Goal: Information Seeking & Learning: Learn about a topic

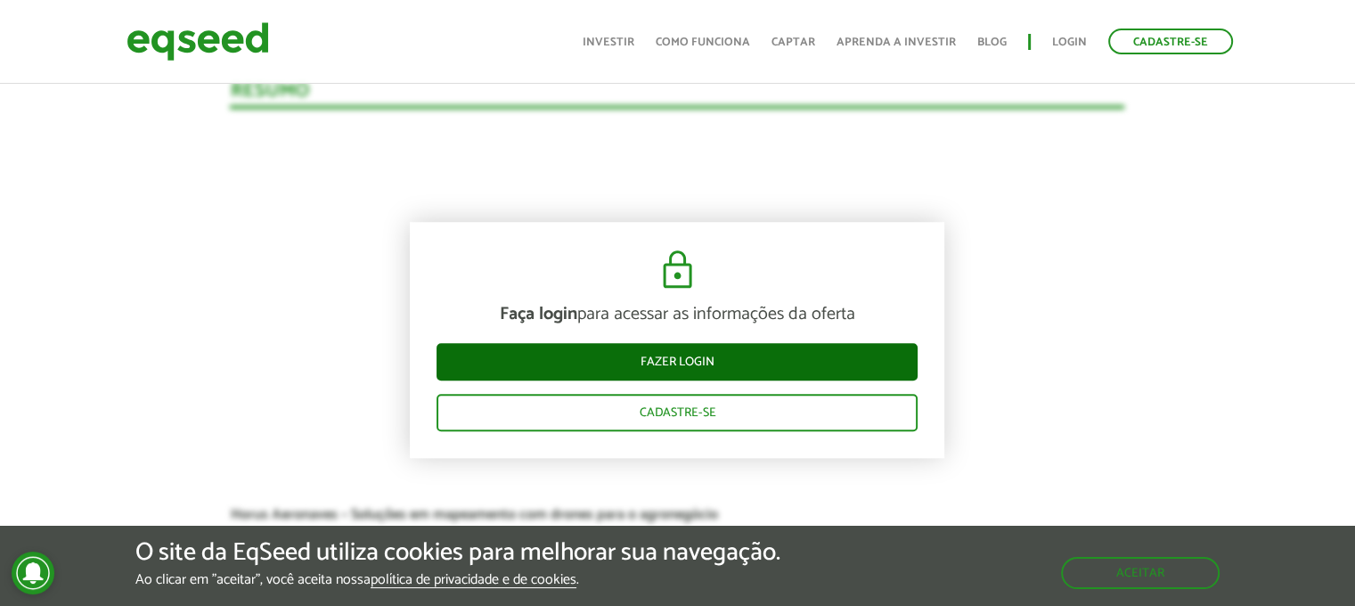
scroll to position [1693, 0]
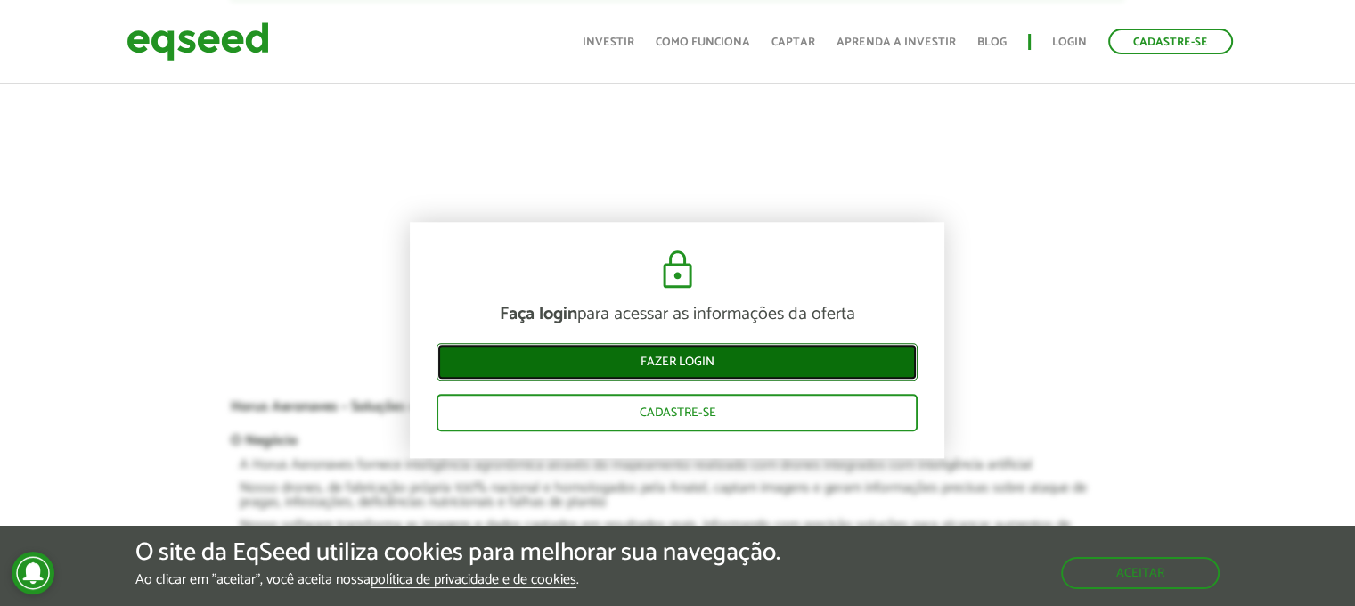
click at [716, 368] on link "Fazer login" at bounding box center [677, 362] width 481 height 37
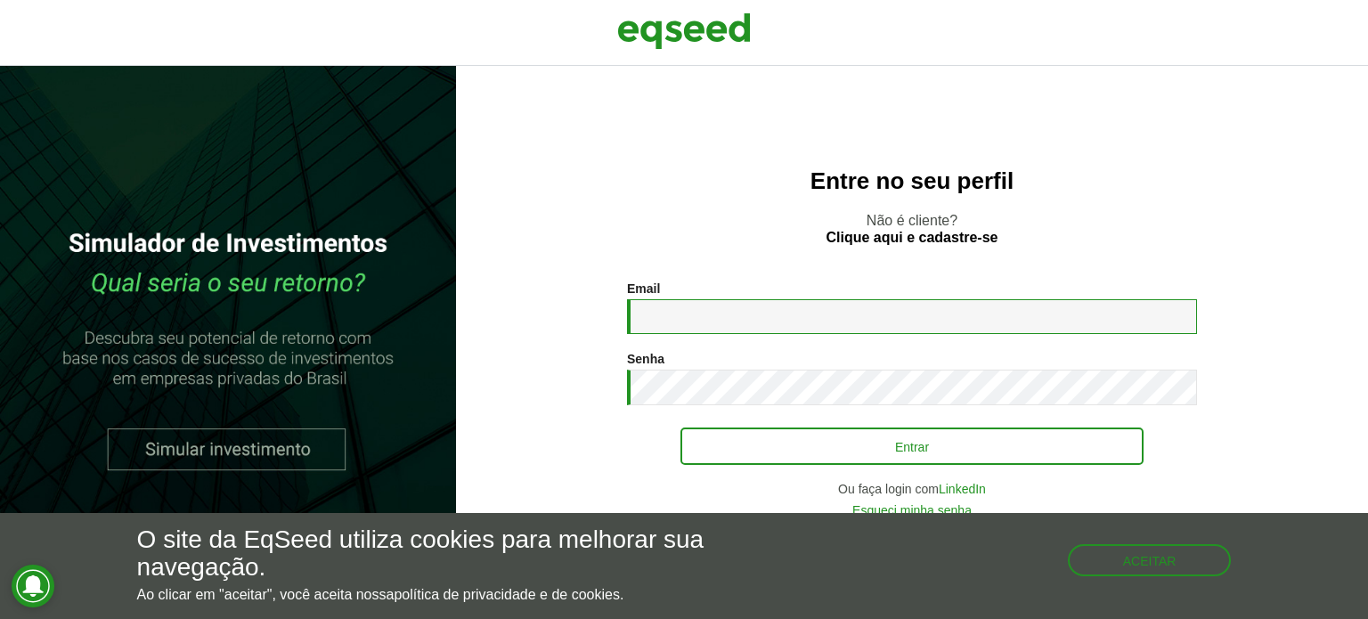
type input "**********"
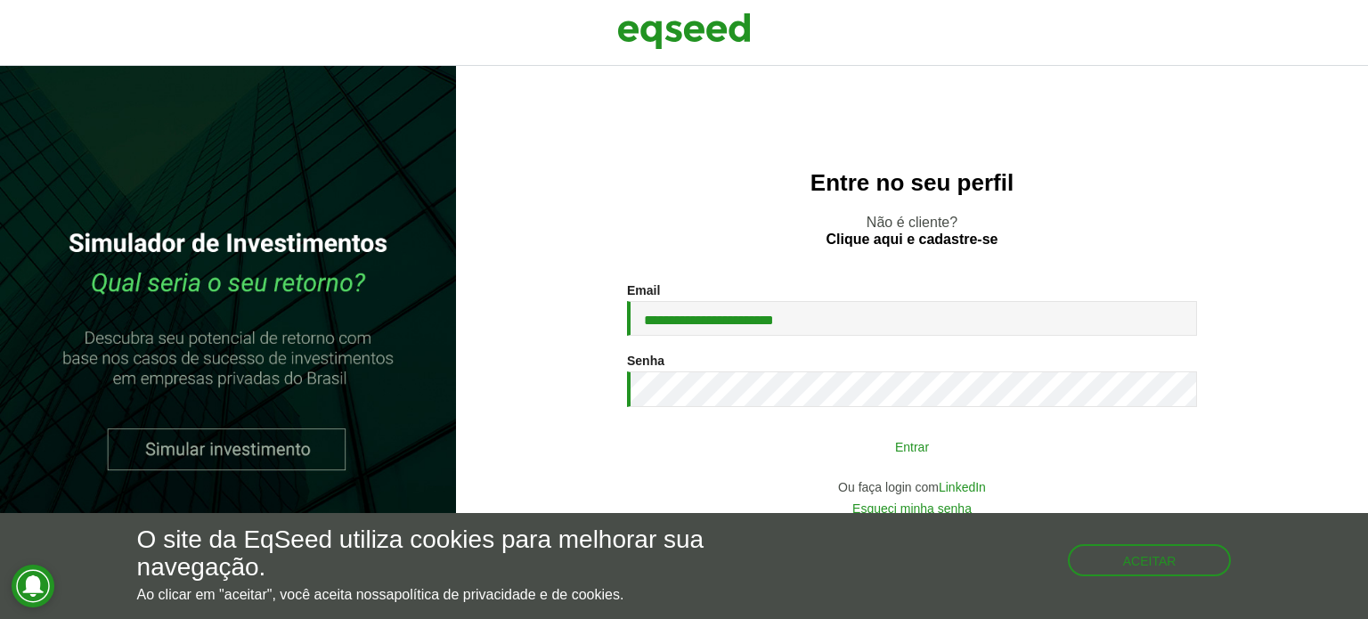
click at [824, 436] on button "Entrar" at bounding box center [912, 446] width 463 height 34
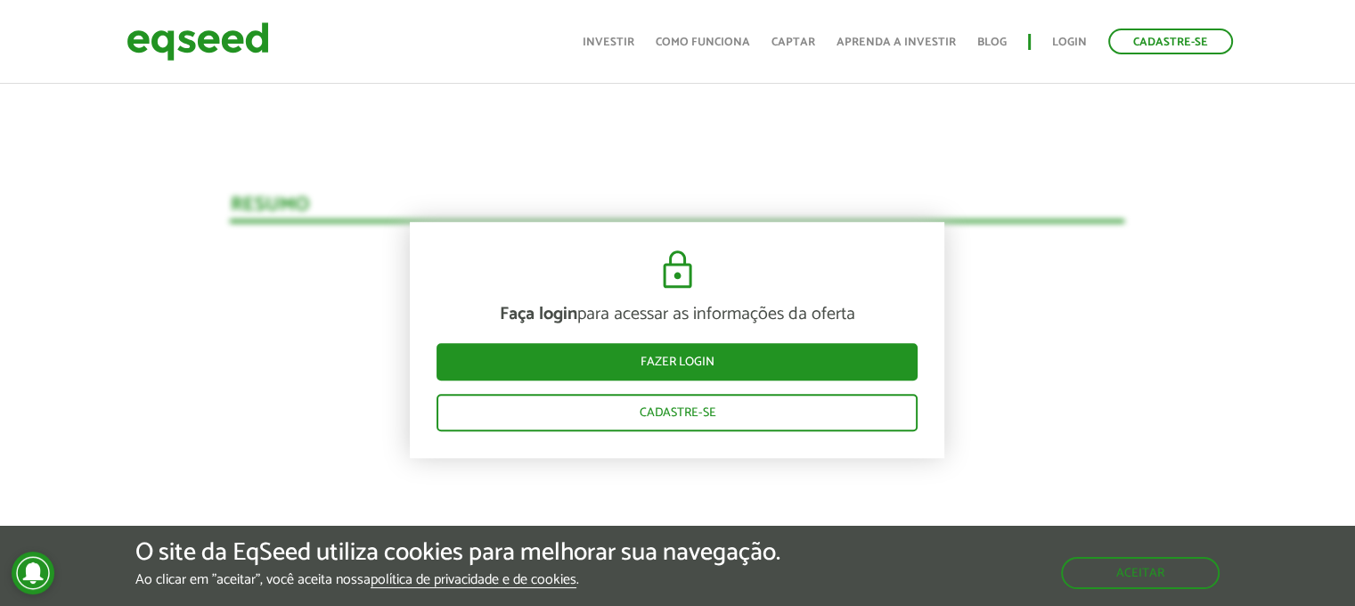
scroll to position [1515, 0]
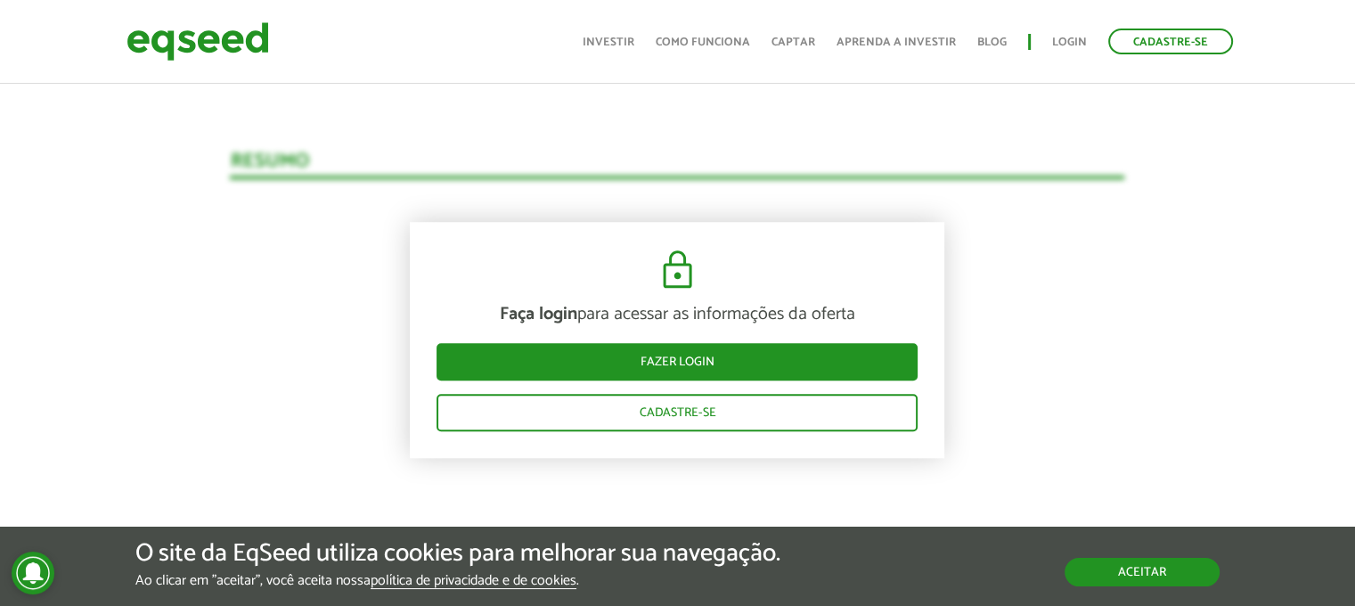
click at [1165, 562] on button "Aceitar" at bounding box center [1142, 572] width 155 height 29
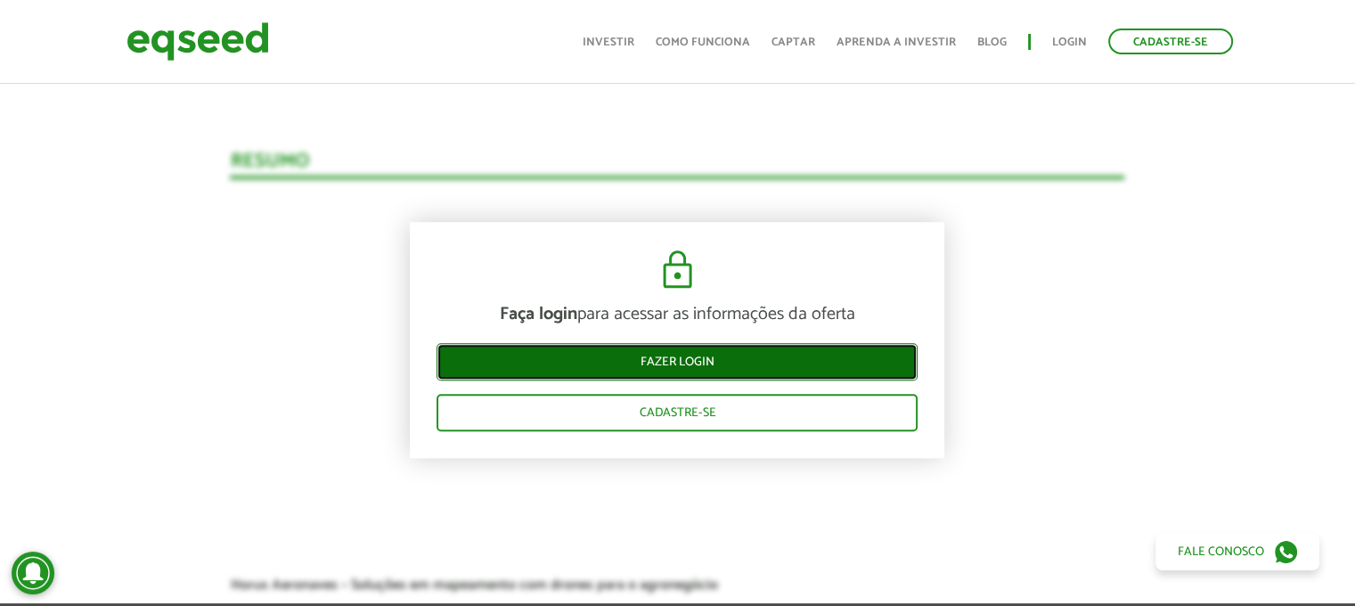
click at [833, 347] on link "Fazer login" at bounding box center [677, 362] width 481 height 37
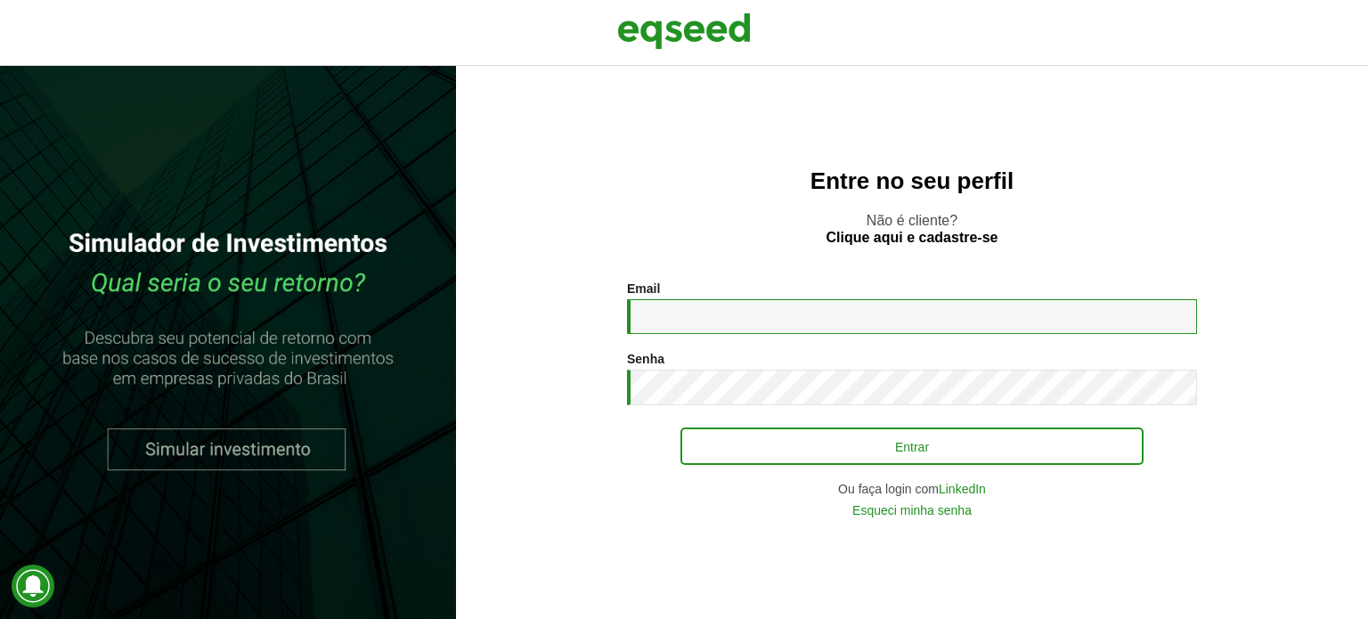
type input "**********"
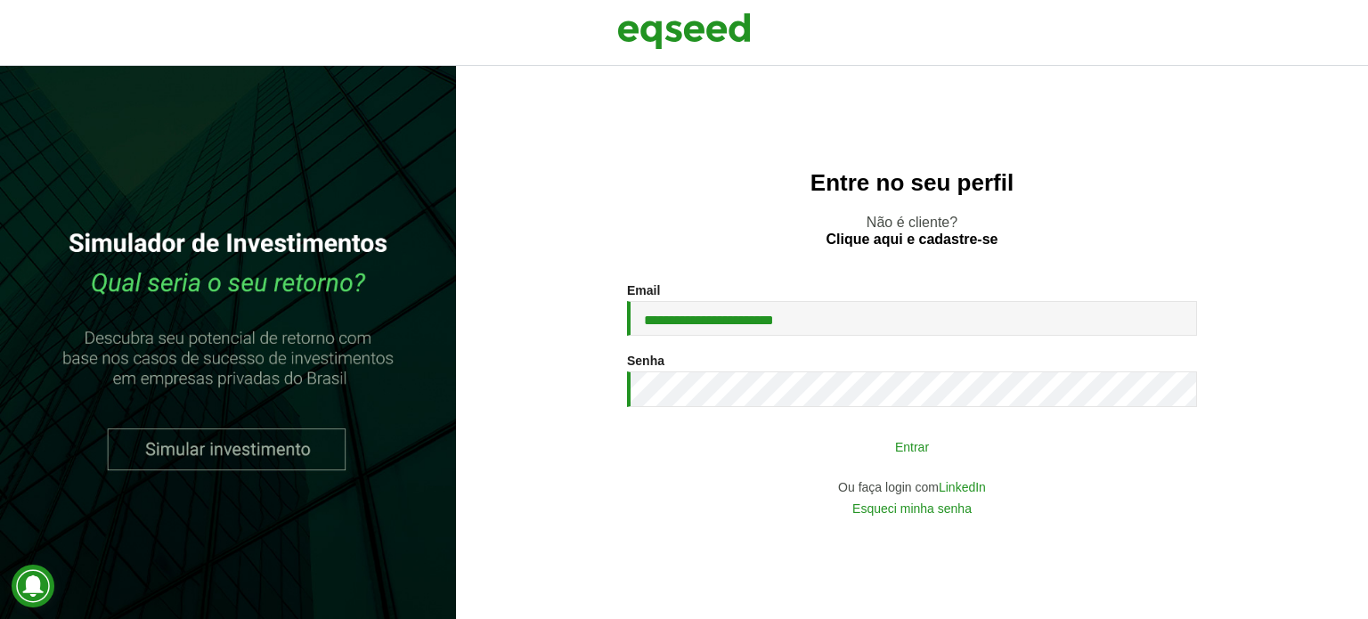
click at [848, 447] on button "Entrar" at bounding box center [912, 446] width 463 height 34
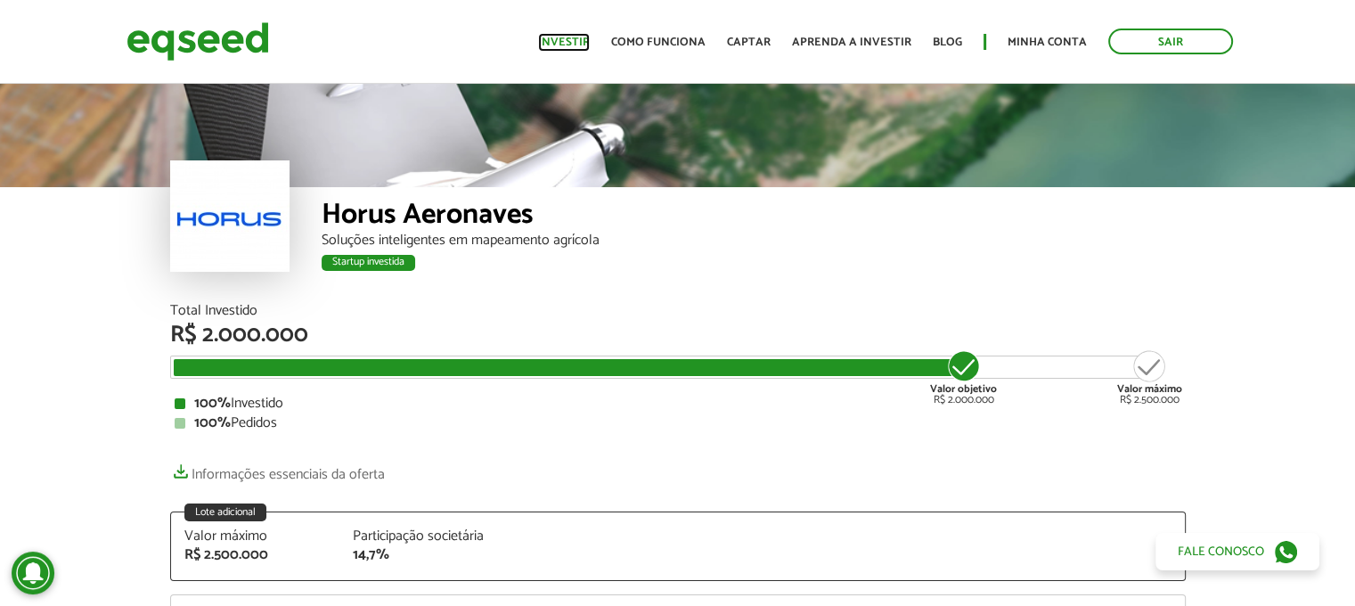
click at [586, 37] on link "Investir" at bounding box center [564, 43] width 52 height 12
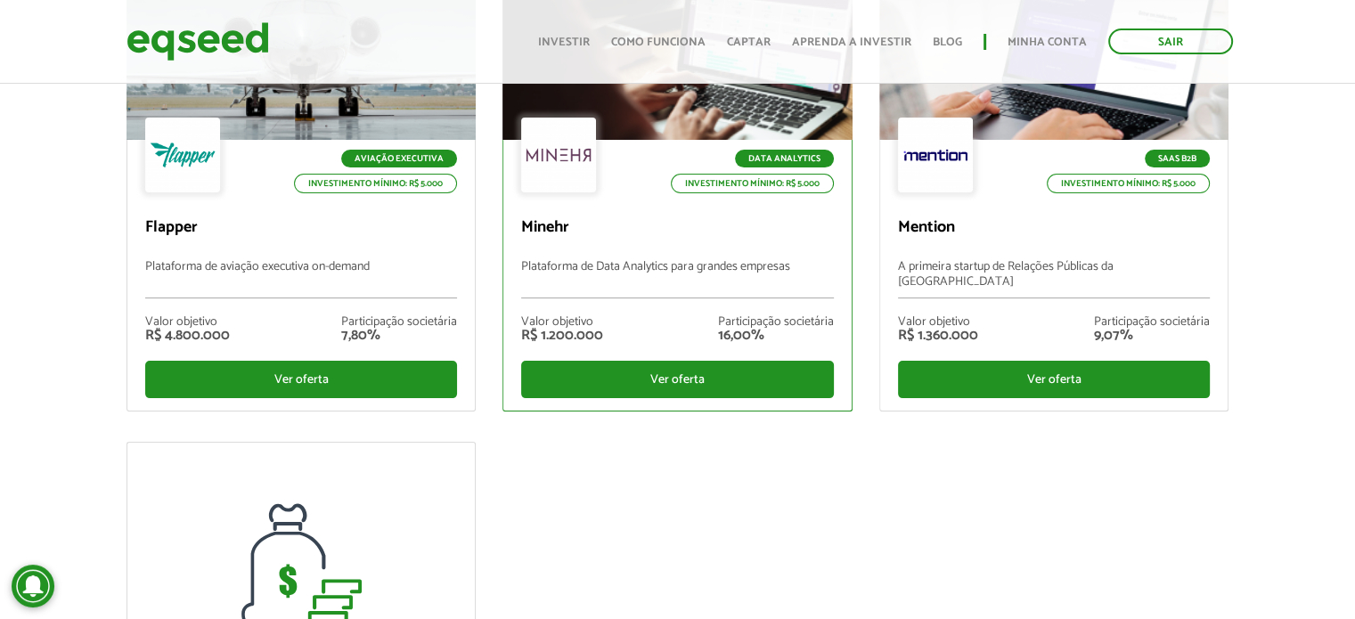
scroll to position [178, 0]
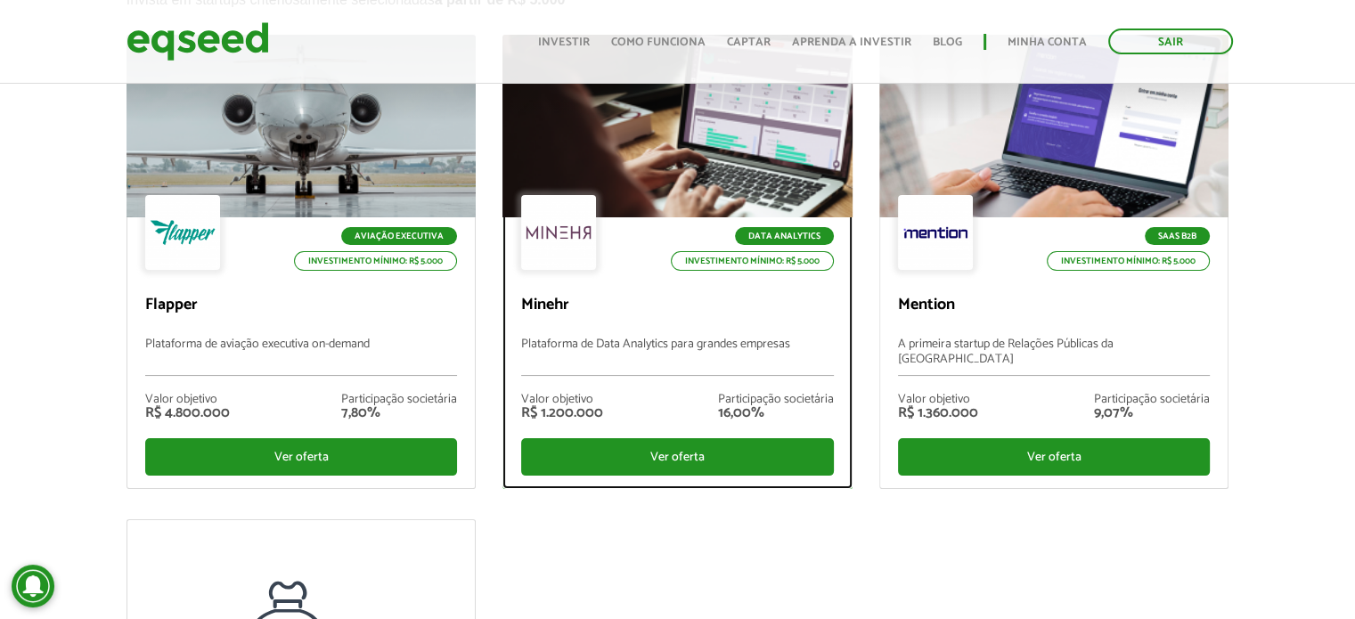
click at [584, 241] on div at bounding box center [558, 232] width 75 height 75
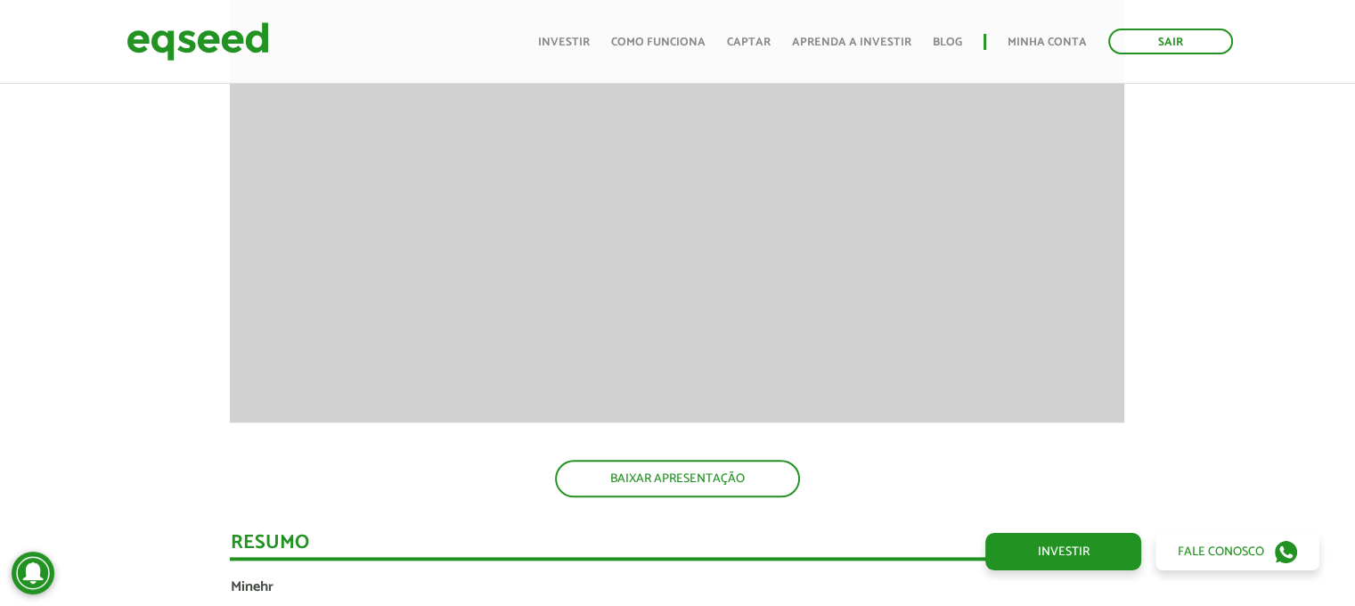
scroll to position [1693, 0]
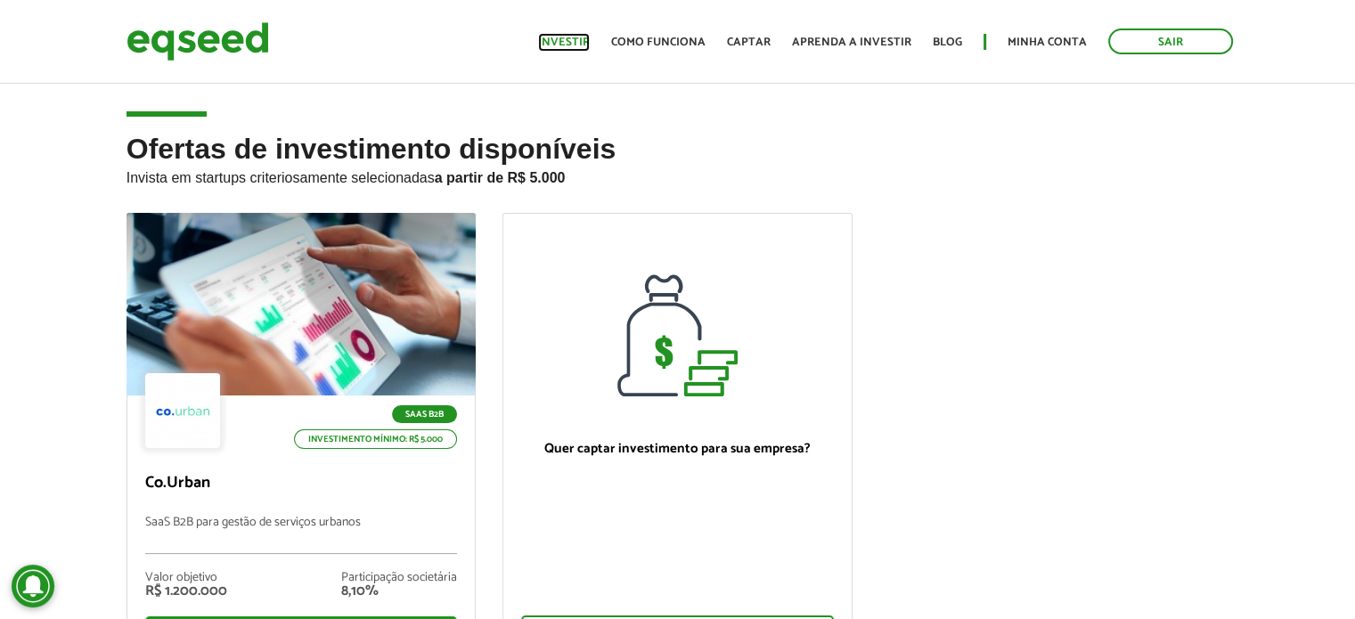
click at [553, 38] on link "Investir" at bounding box center [564, 43] width 52 height 12
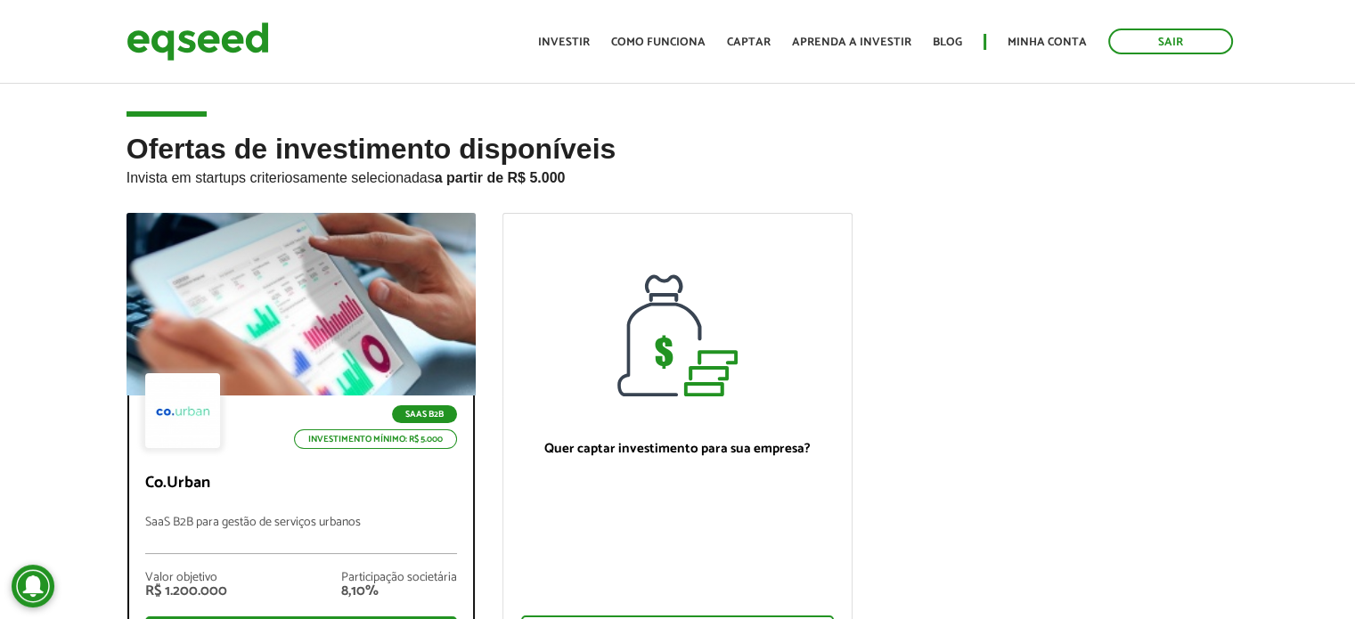
click at [316, 327] on div at bounding box center [301, 304] width 420 height 219
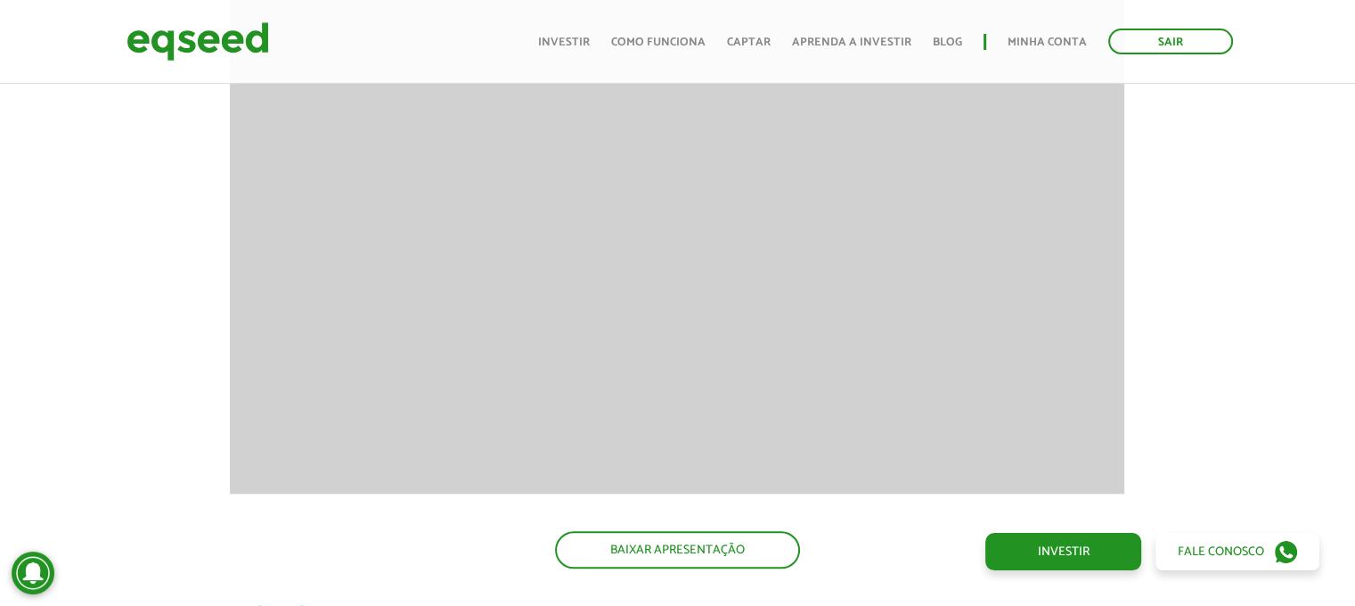
scroll to position [1782, 0]
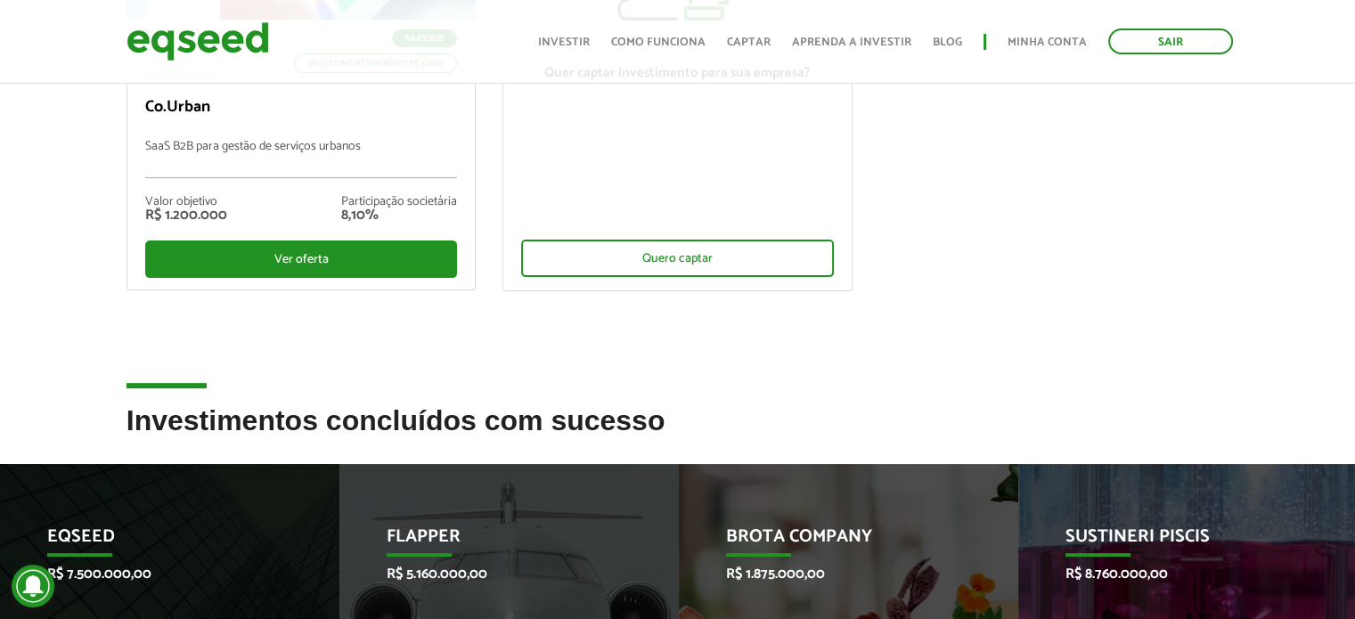
scroll to position [24, 0]
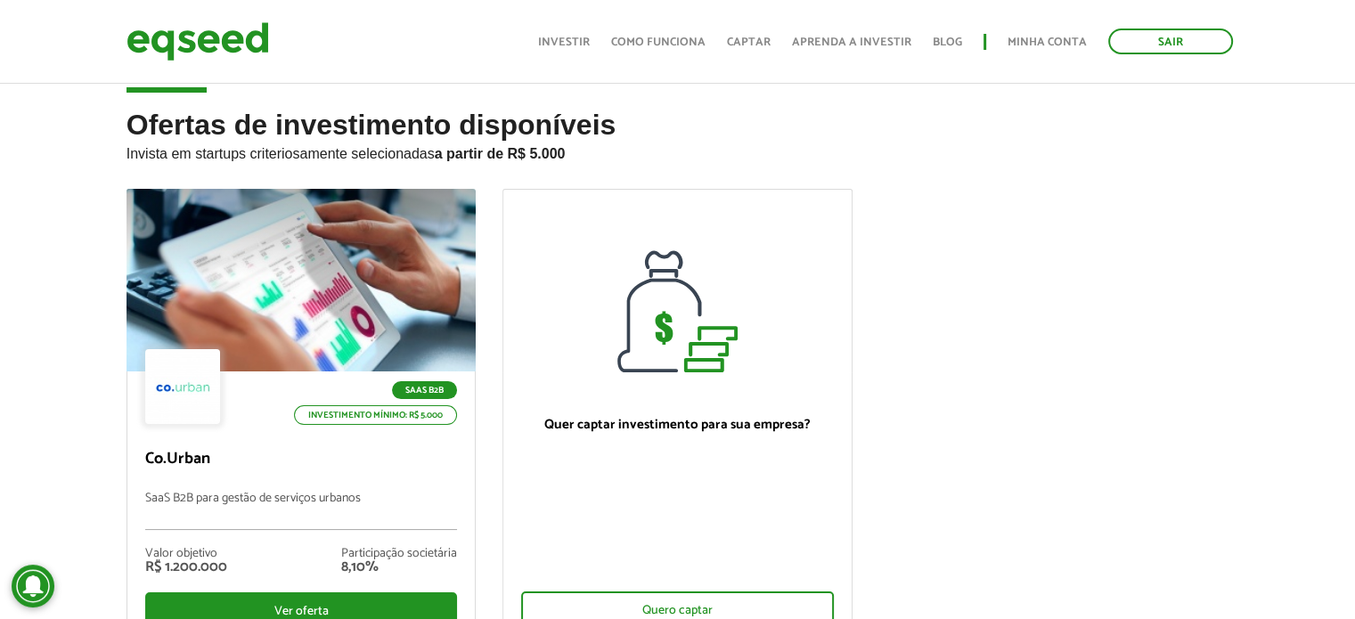
click at [572, 52] on ul "Início Investir Como funciona Captar Aprenda a investir Blog Minha conta Sair" at bounding box center [885, 42] width 713 height 26
click at [580, 47] on link "Investir" at bounding box center [564, 43] width 52 height 12
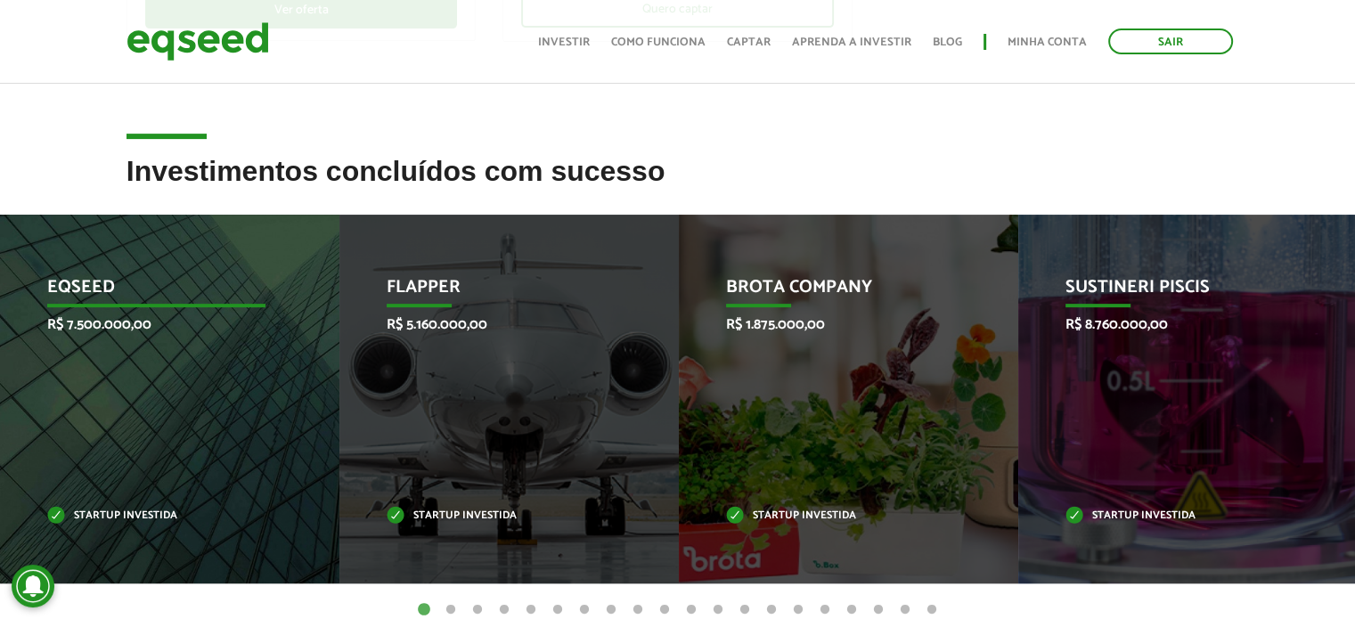
scroll to position [624, 0]
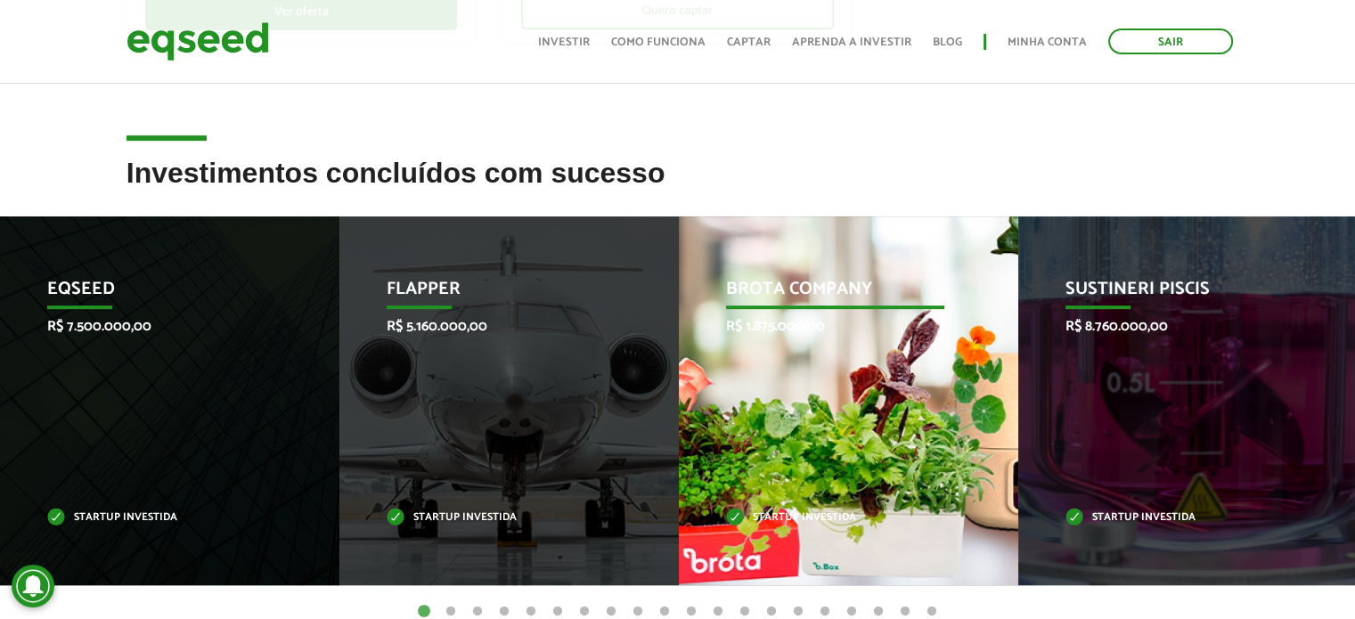
click at [831, 285] on p "Brota Company" at bounding box center [835, 294] width 219 height 30
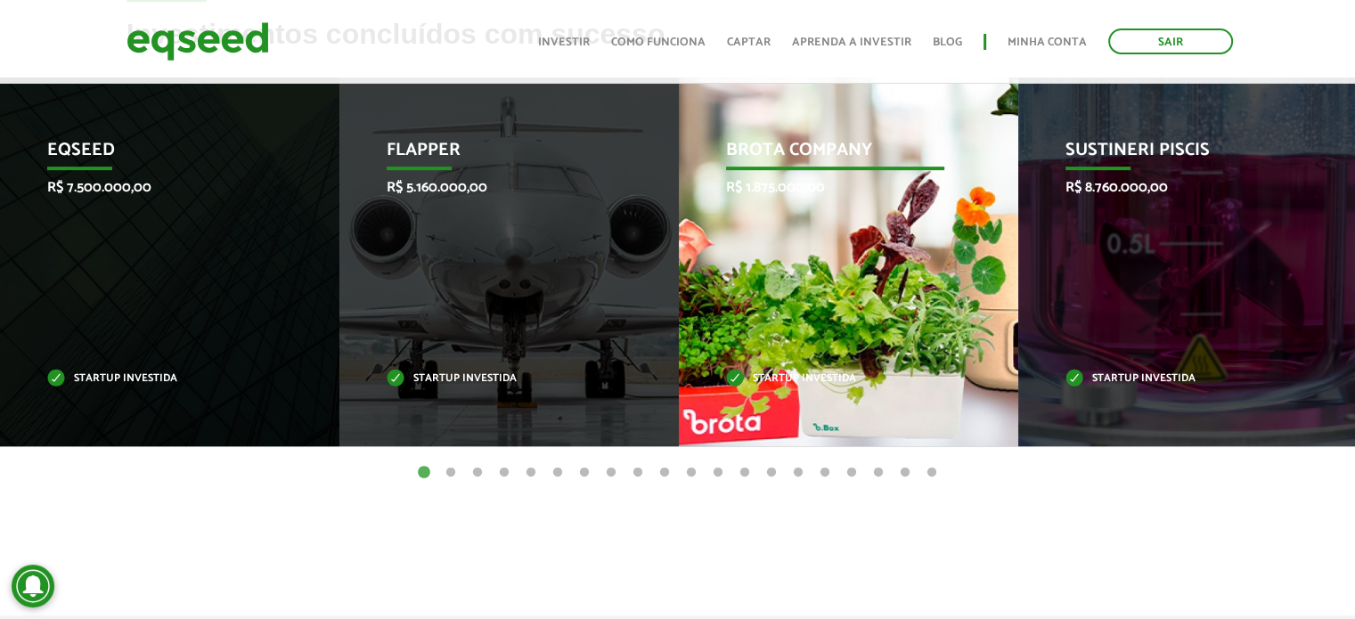
scroll to position [802, 0]
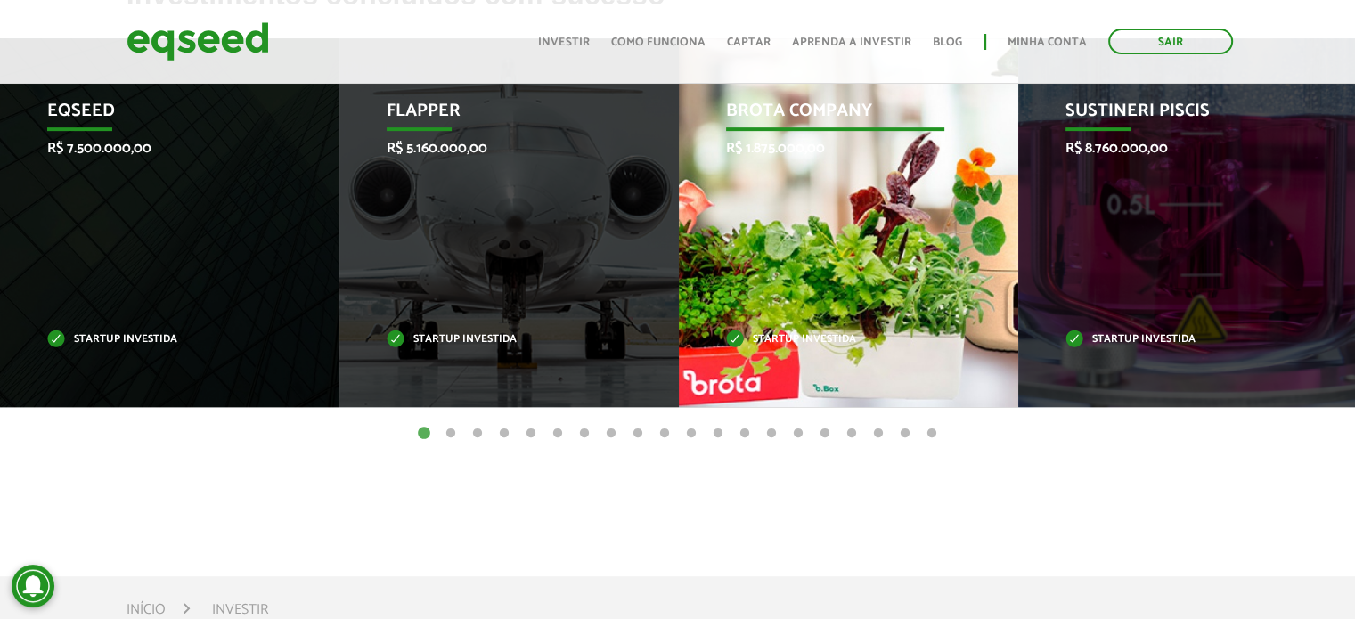
click at [776, 293] on div "Brota Company R$ 1.875.000,00 Startup investida" at bounding box center [835, 222] width 313 height 369
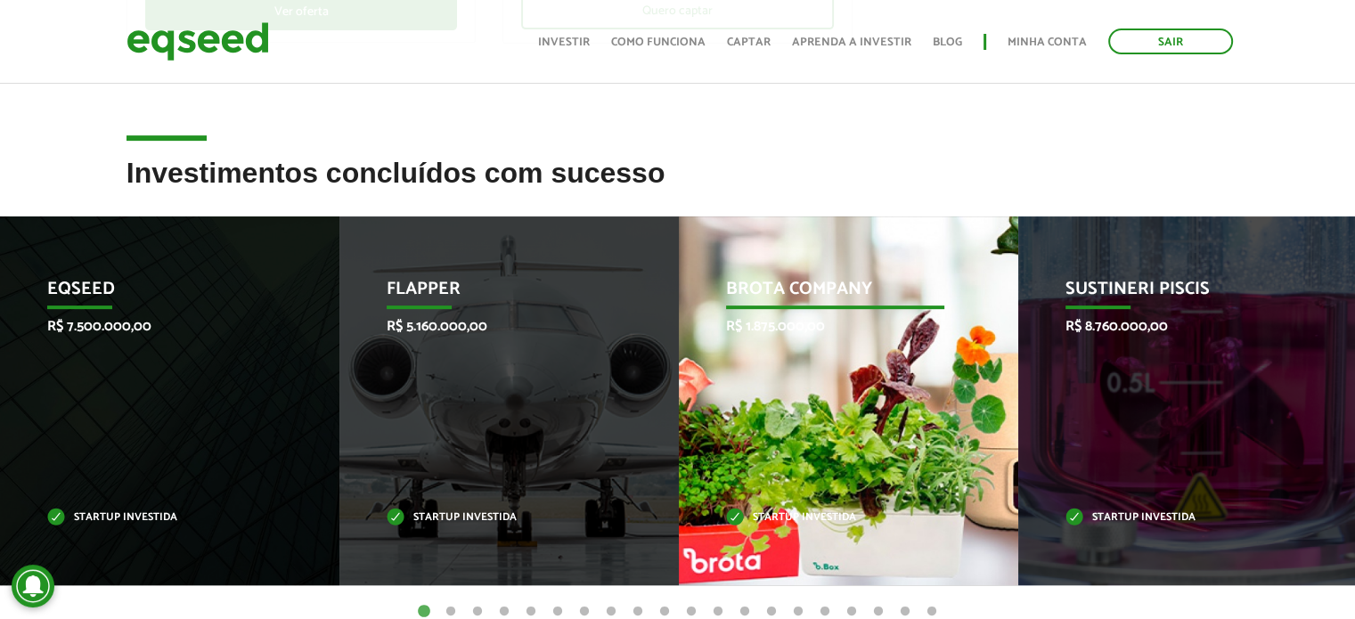
click at [797, 279] on p "Brota Company" at bounding box center [835, 294] width 219 height 30
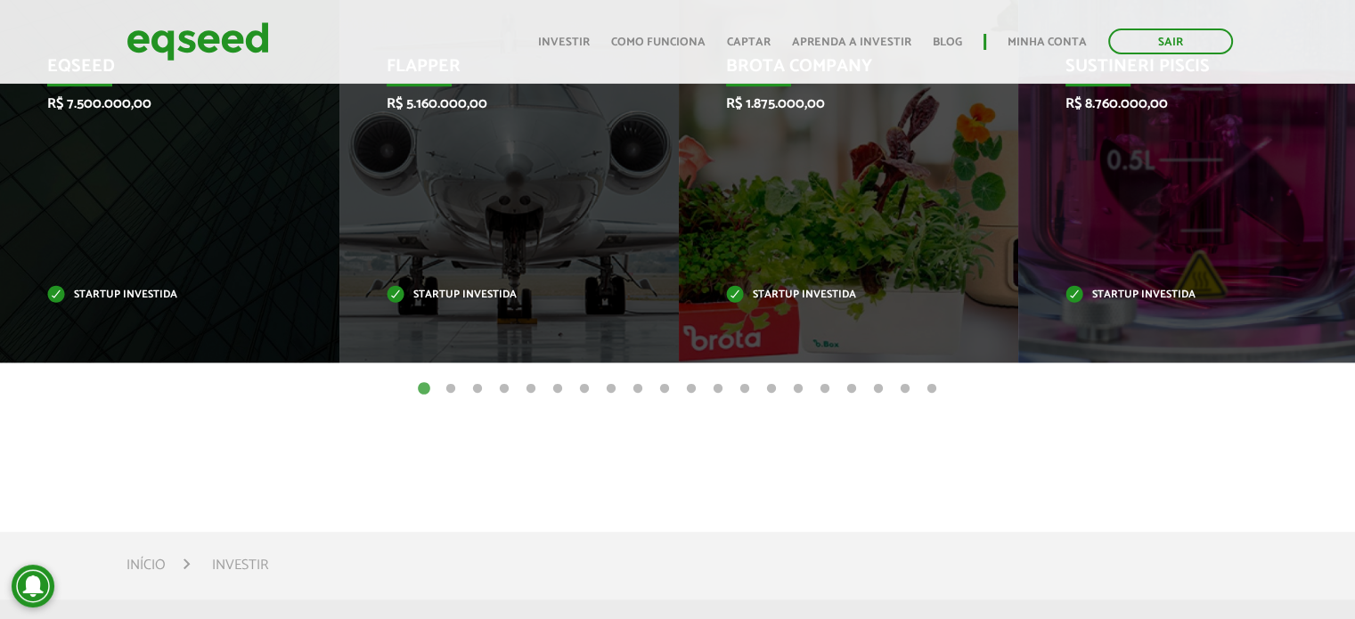
scroll to position [891, 0]
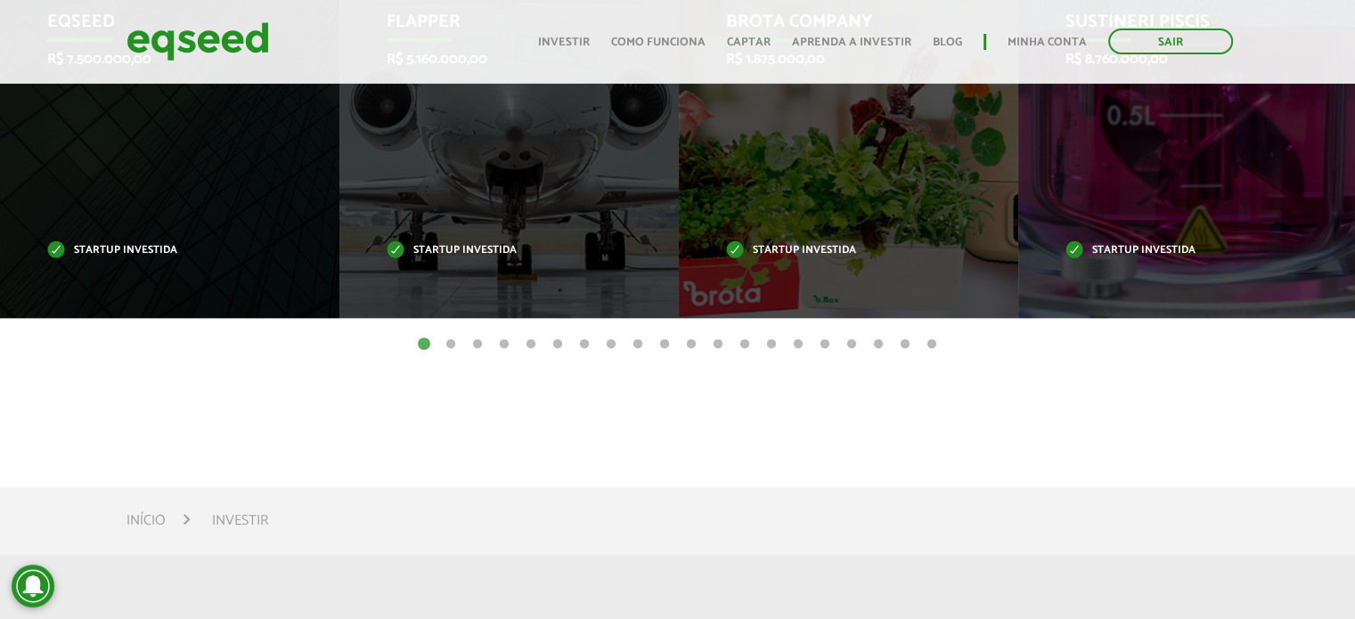
click at [448, 344] on button "2" at bounding box center [451, 345] width 18 height 18
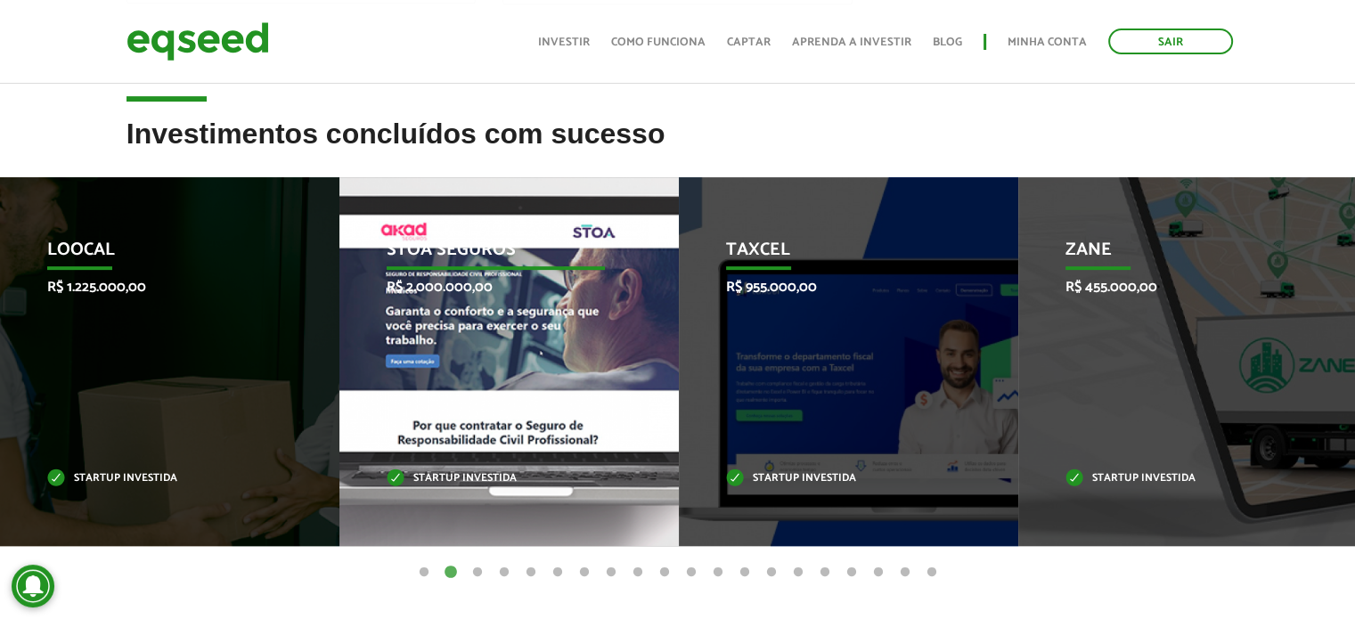
scroll to position [624, 0]
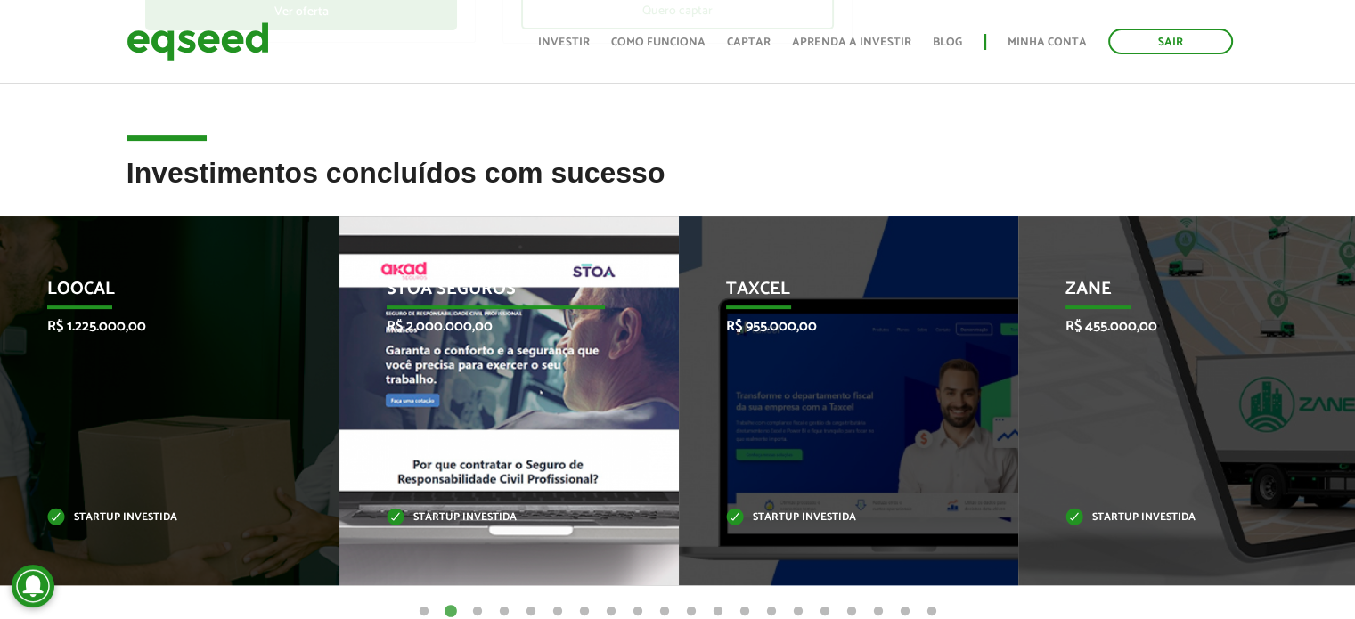
drag, startPoint x: 453, startPoint y: 521, endPoint x: 436, endPoint y: 287, distance: 234.9
click at [450, 514] on p "Startup investida" at bounding box center [496, 518] width 219 height 10
click at [413, 265] on div "STOA Seguros R$ 2.000.000,00 Startup investida" at bounding box center [495, 400] width 313 height 369
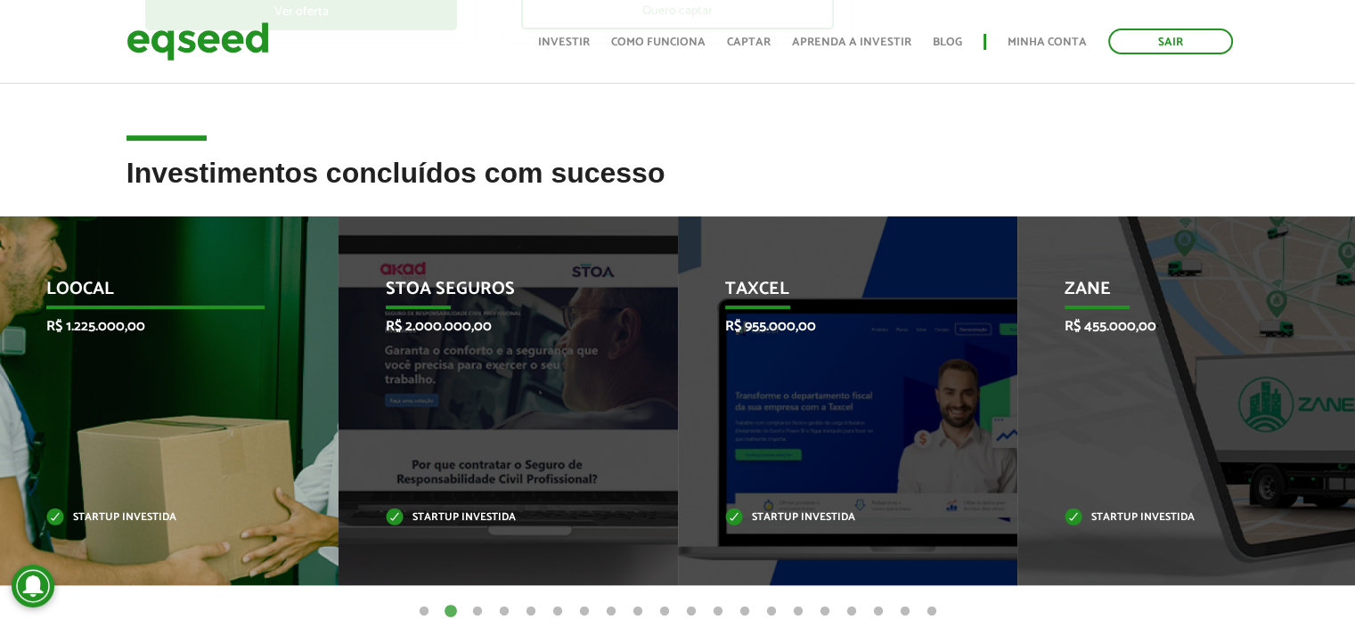
drag, startPoint x: 413, startPoint y: 265, endPoint x: 194, endPoint y: 277, distance: 219.5
click at [413, 265] on div "STOA Seguros R$ 2.000.000,00 Startup investida" at bounding box center [495, 400] width 313 height 369
click at [95, 282] on p "Loocal" at bounding box center [156, 294] width 219 height 30
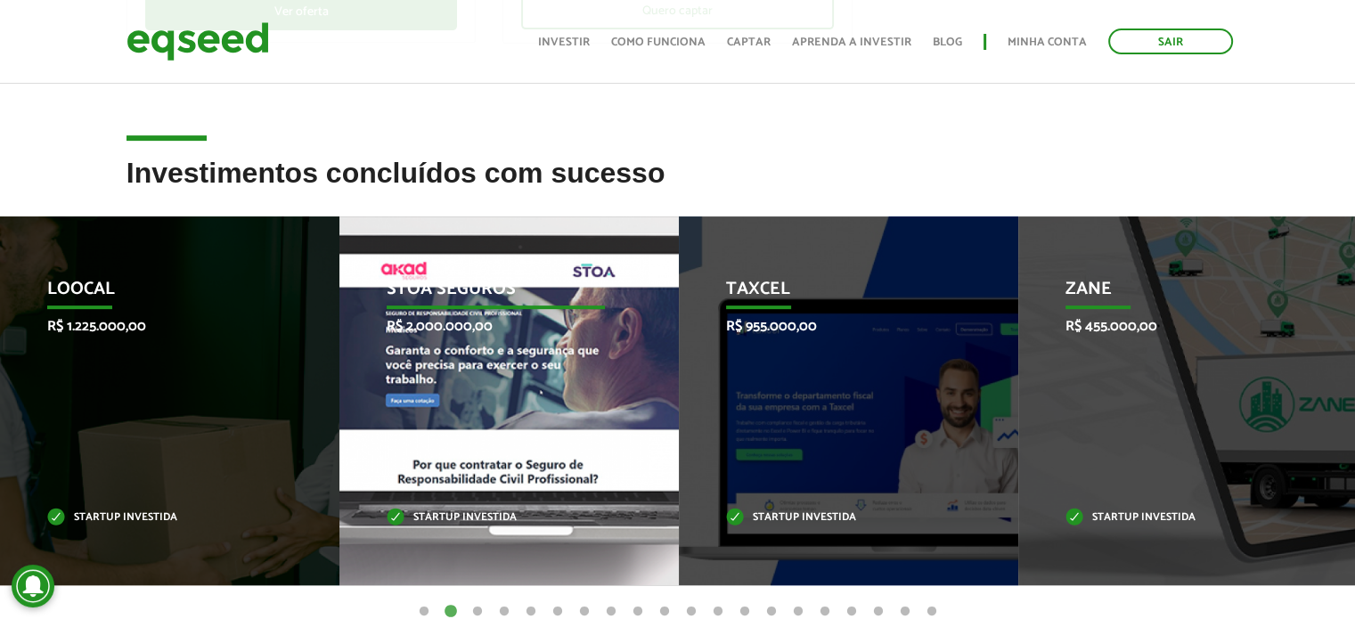
drag, startPoint x: 93, startPoint y: 284, endPoint x: 463, endPoint y: 256, distance: 371.7
click at [118, 282] on p "Loocal" at bounding box center [156, 294] width 219 height 30
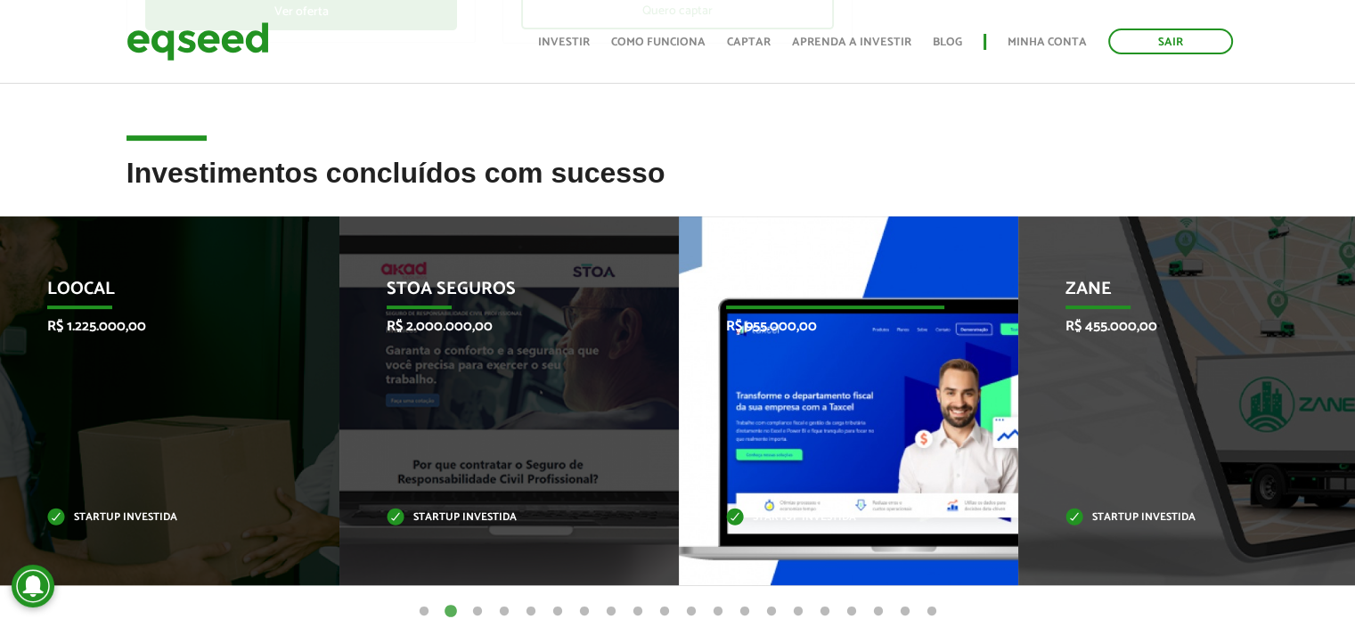
click at [757, 281] on p "Taxcel" at bounding box center [835, 294] width 219 height 30
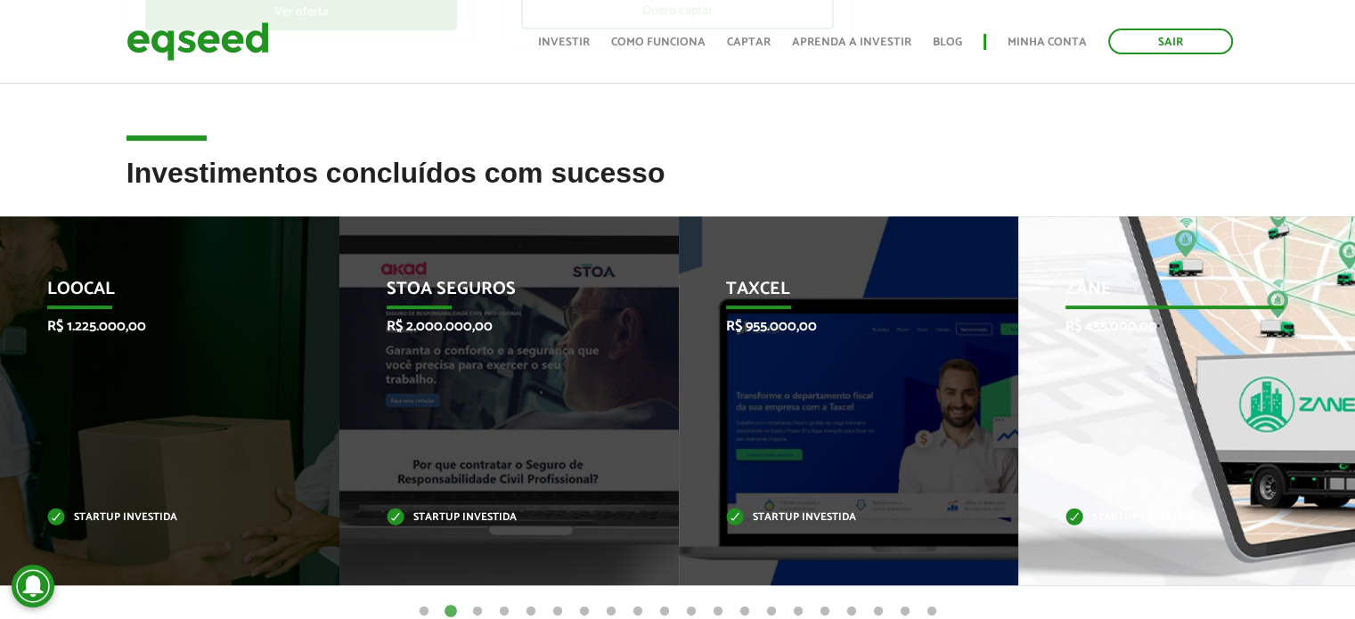
click at [1123, 281] on p "Zane" at bounding box center [1175, 294] width 219 height 30
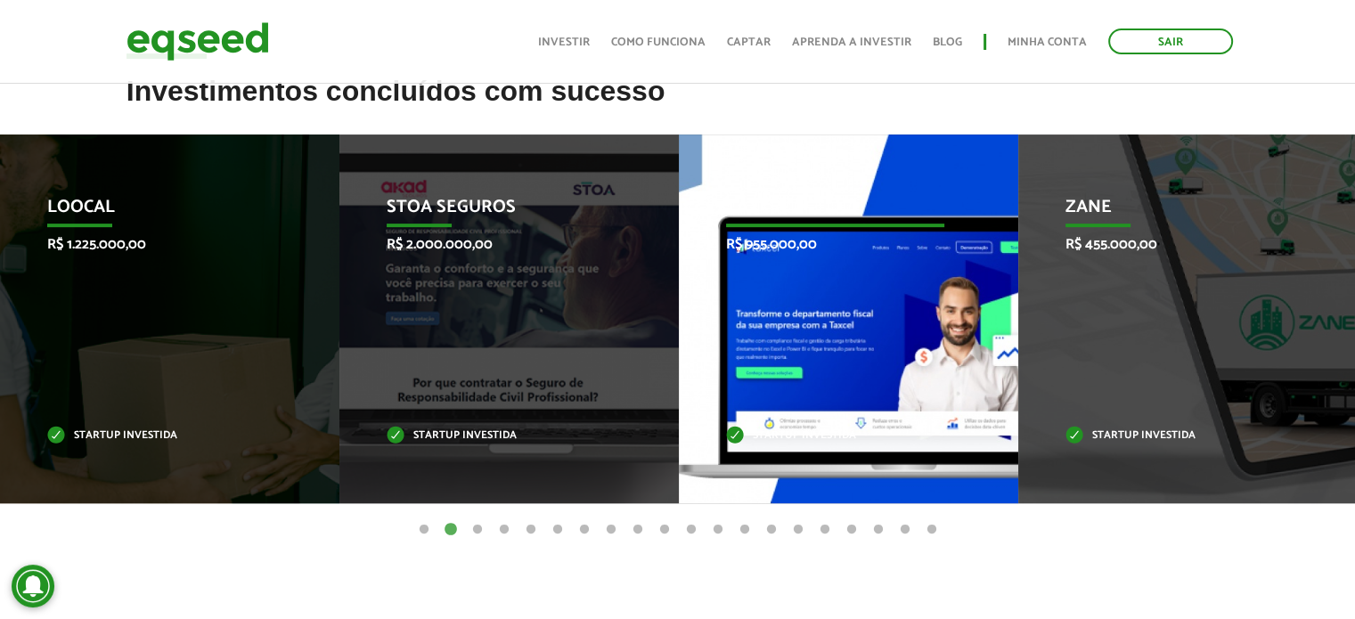
scroll to position [649, 0]
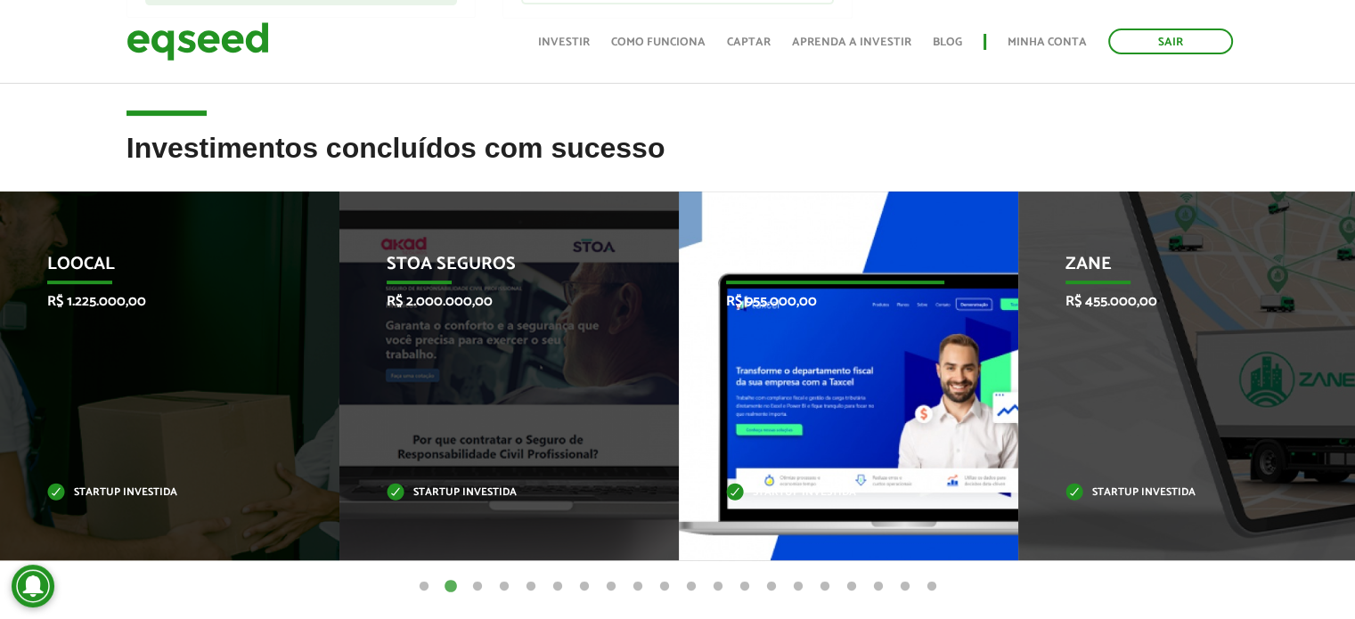
click at [894, 388] on div "Taxcel R$ 955.000,00 Startup investida" at bounding box center [835, 376] width 313 height 369
click at [893, 388] on div "Taxcel R$ 955.000,00 Startup investida" at bounding box center [835, 376] width 313 height 369
click at [739, 497] on p "Startup investida" at bounding box center [835, 493] width 219 height 10
click at [732, 497] on p "Startup investida" at bounding box center [835, 493] width 219 height 10
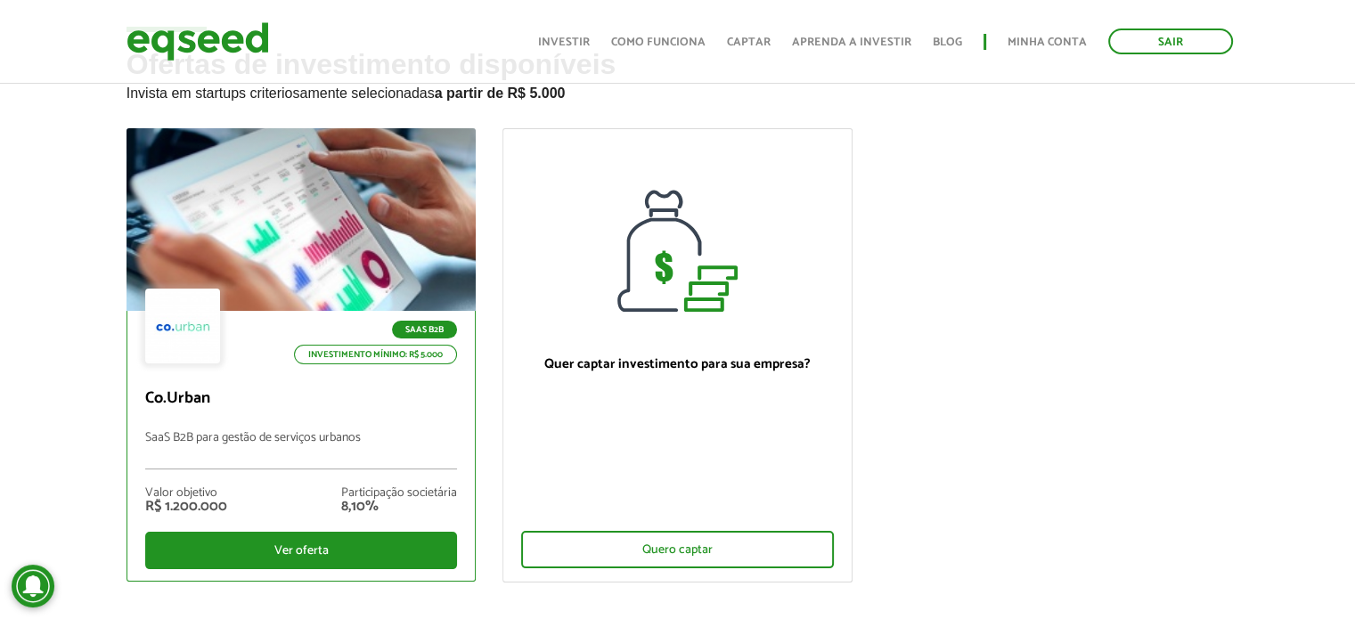
scroll to position [89, 0]
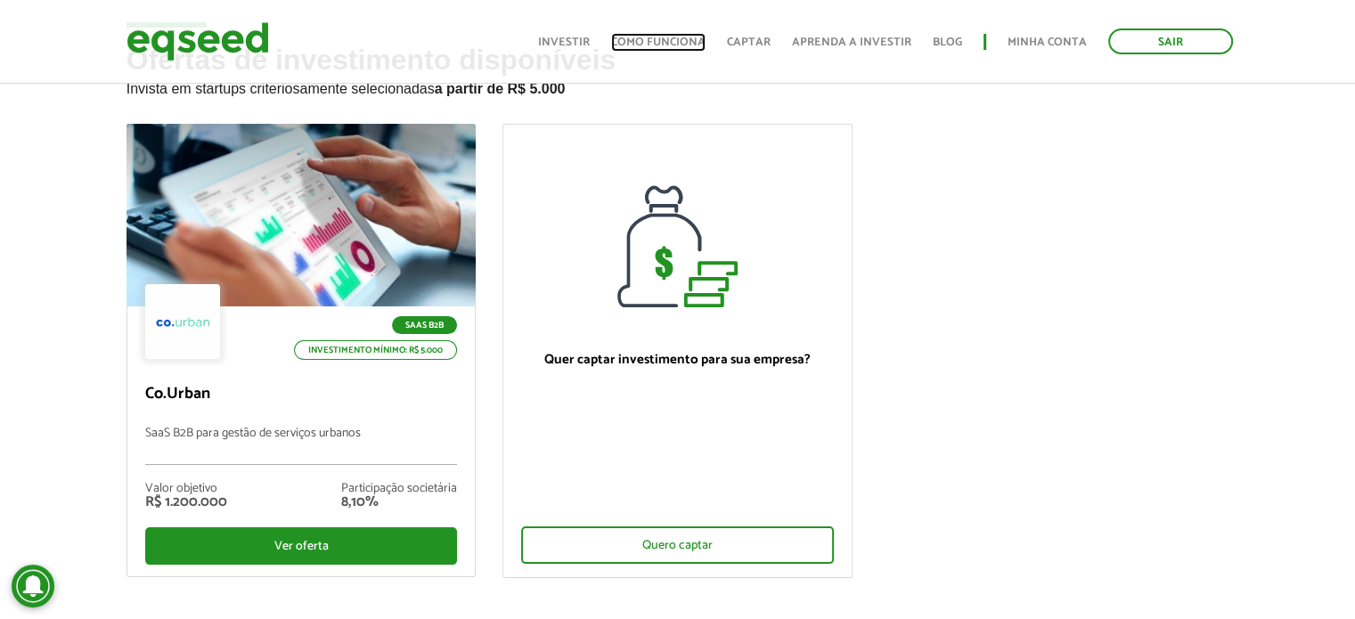
click at [698, 45] on link "Como funciona" at bounding box center [658, 43] width 94 height 12
click at [759, 45] on link "Captar" at bounding box center [749, 43] width 44 height 12
click at [872, 38] on link "Aprenda a investir" at bounding box center [851, 43] width 119 height 12
